Goal: Task Accomplishment & Management: Manage account settings

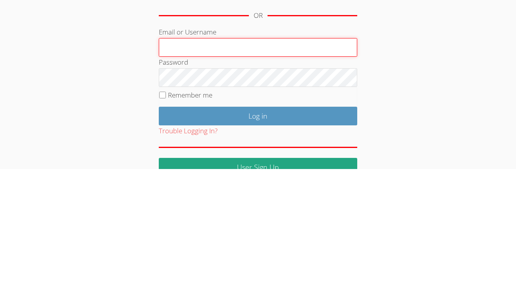
click at [336, 168] on input "Email or Username" at bounding box center [258, 168] width 198 height 19
type input "[PERSON_NAME]"
click at [159, 228] on input "Log in" at bounding box center [258, 237] width 198 height 19
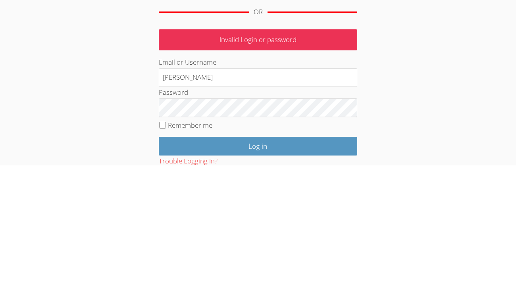
click at [168, 246] on label "Remember me" at bounding box center [190, 249] width 44 height 9
click at [166, 246] on input "Remember me" at bounding box center [162, 249] width 7 height 7
checkbox input "true"
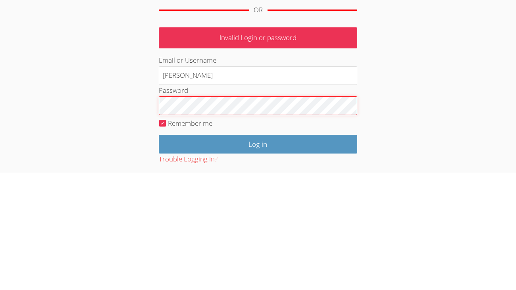
scroll to position [19, 0]
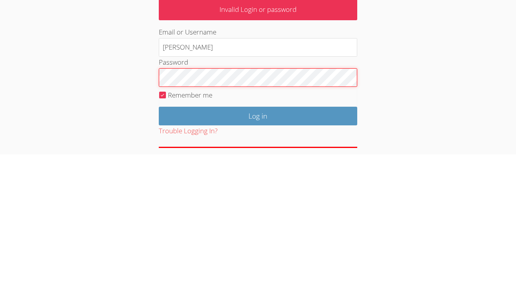
click at [159, 243] on input "Log in" at bounding box center [258, 252] width 198 height 19
